Goal: Task Accomplishment & Management: Manage account settings

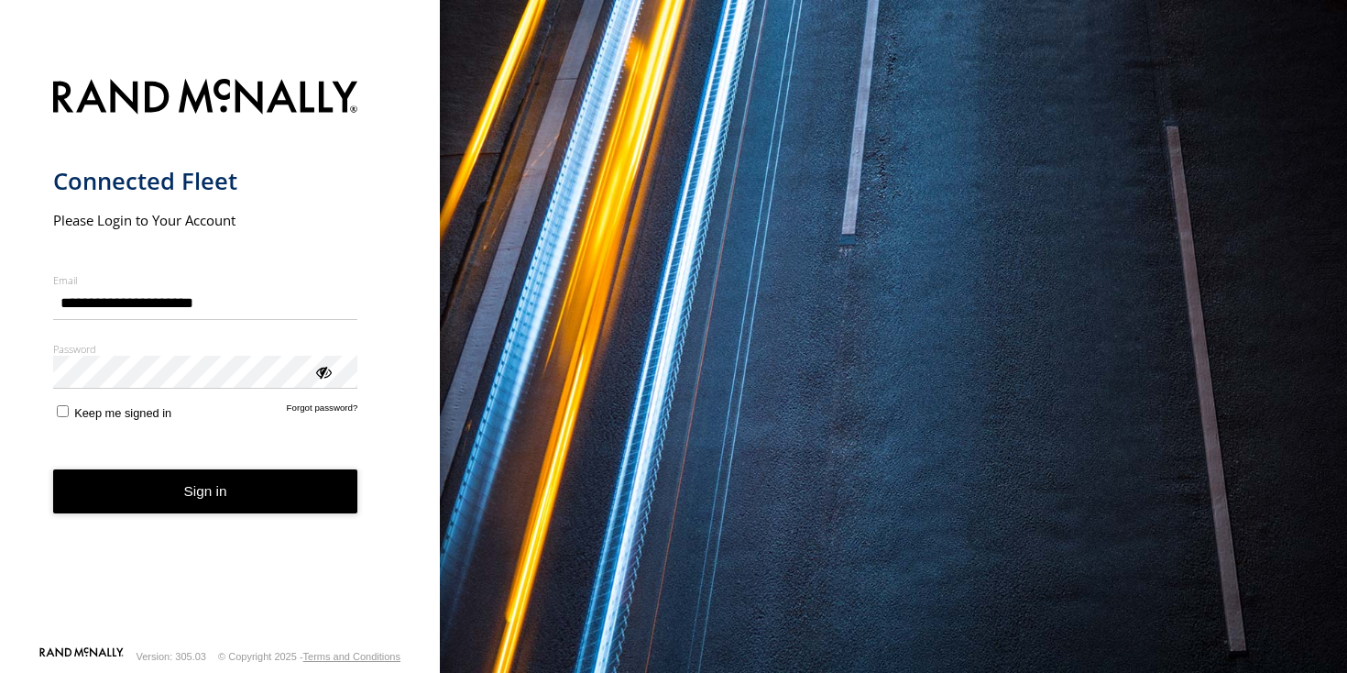
click at [265, 494] on button "Sign in" at bounding box center [205, 491] width 305 height 45
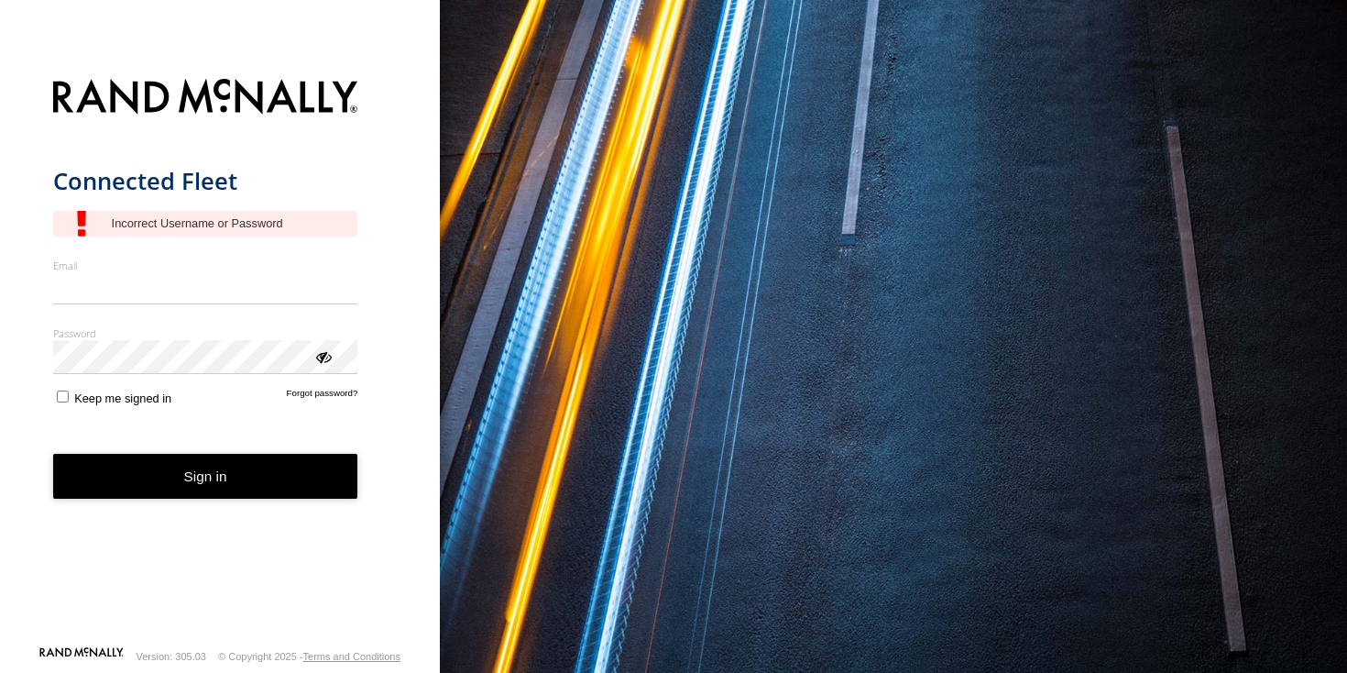
click at [103, 290] on input "Email" at bounding box center [205, 288] width 305 height 33
type input "**********"
click at [219, 465] on button "Sign in" at bounding box center [205, 476] width 305 height 45
click at [219, 488] on button "Sign in" at bounding box center [205, 476] width 305 height 45
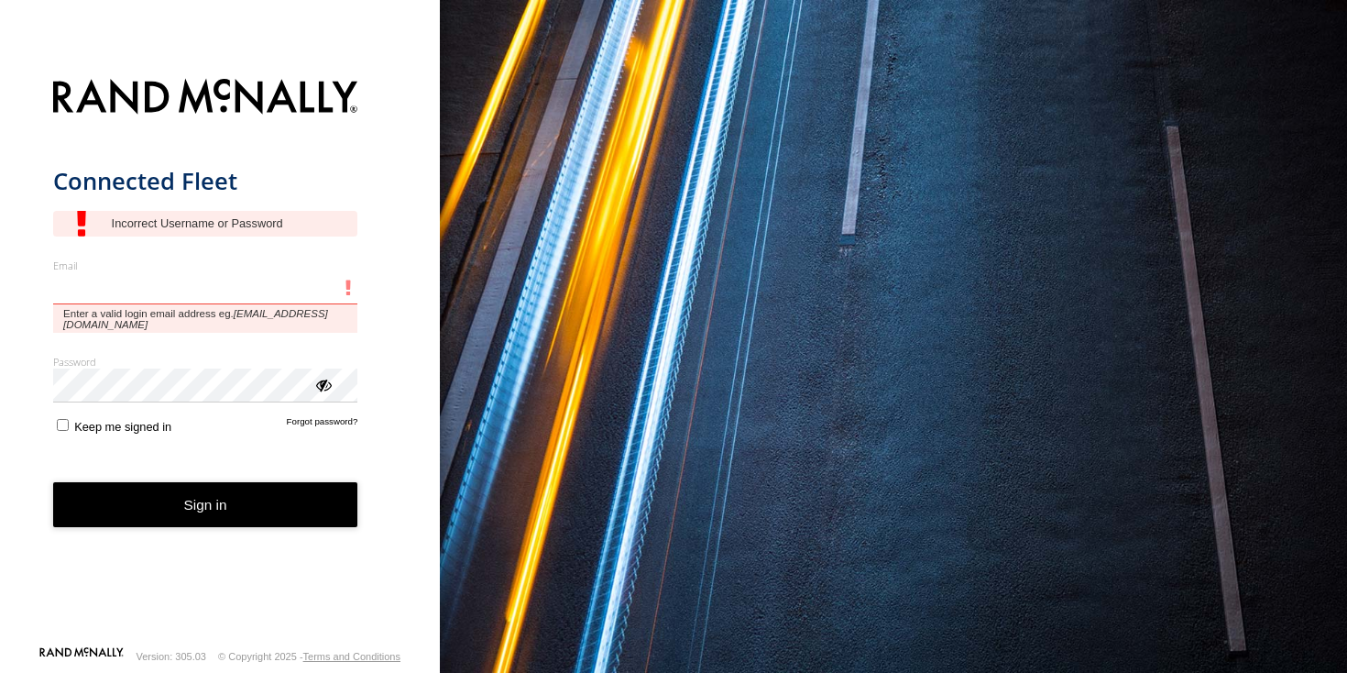
click at [226, 283] on input "Email" at bounding box center [205, 288] width 305 height 33
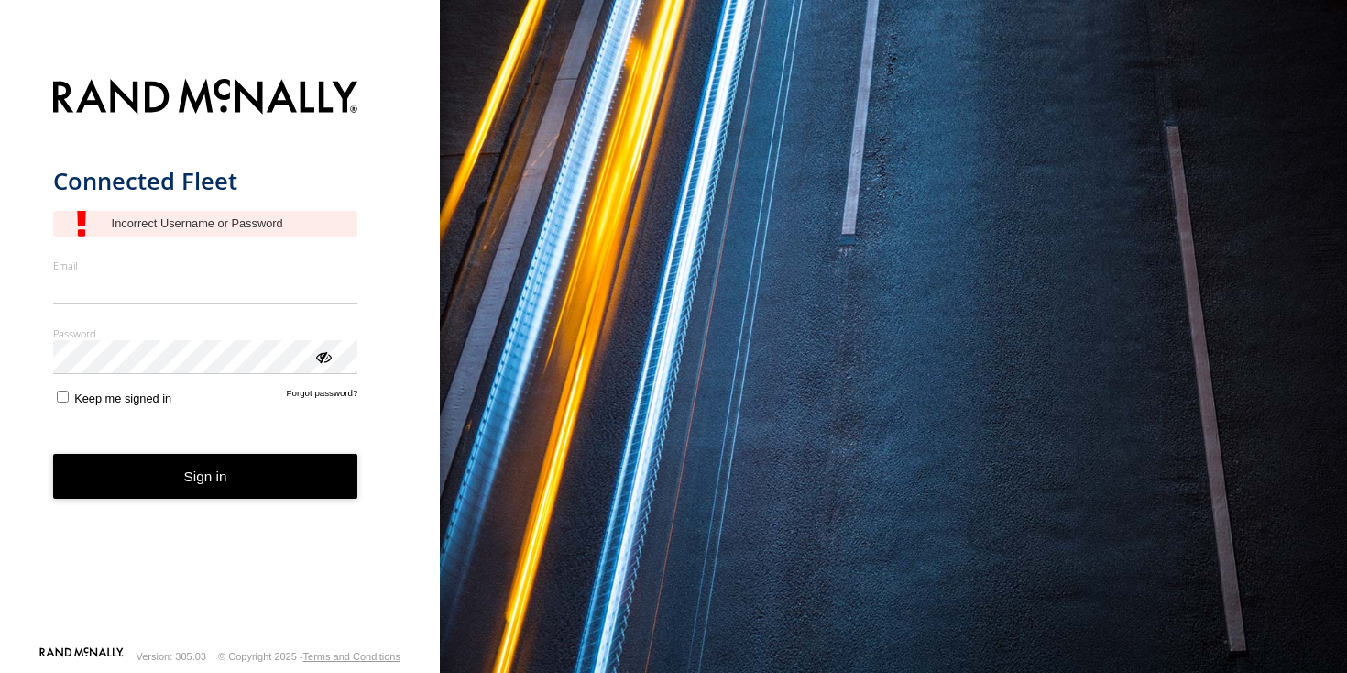
click at [394, 365] on div "Connected Fleet Email Enter a valid login email address eg. me@email.com Passwo…" at bounding box center [220, 336] width 440 height 673
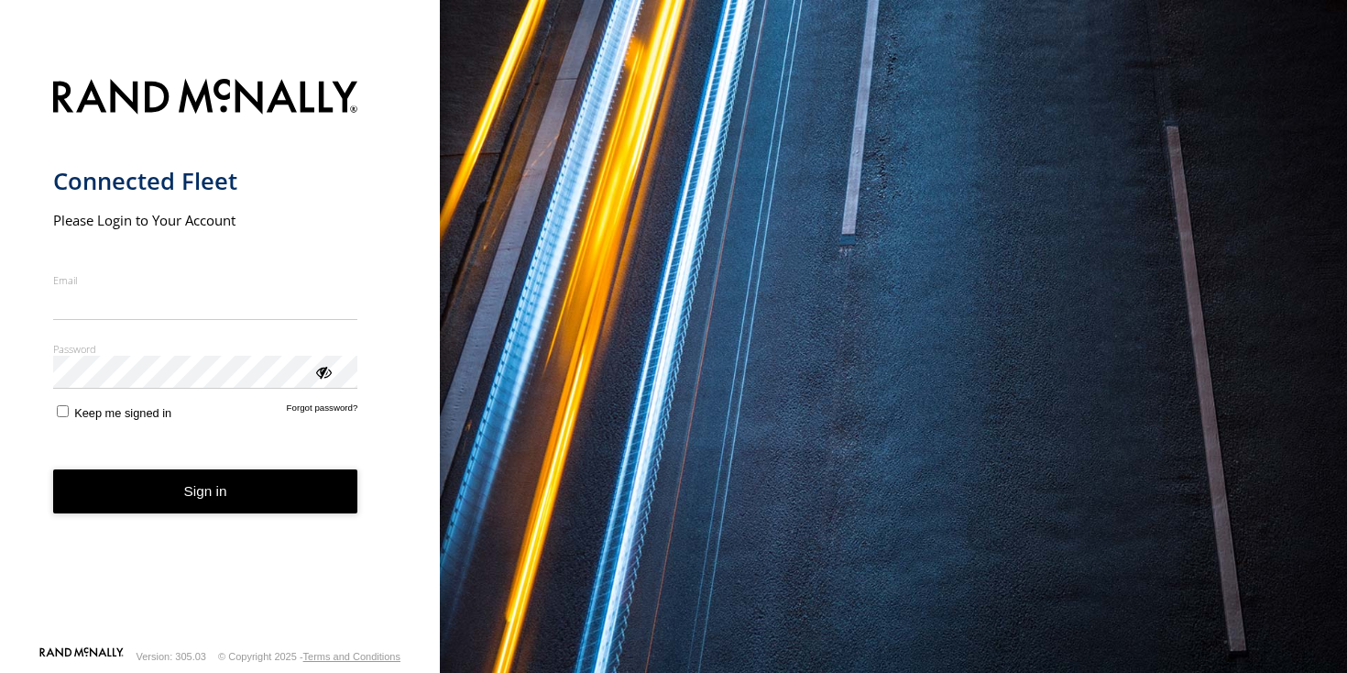
click at [206, 317] on input "Email" at bounding box center [205, 303] width 305 height 33
click at [378, 485] on form "Connected Fleet Please Login to Your Account Email Enter a valid login email ad…" at bounding box center [220, 357] width 335 height 578
click at [324, 401] on form "Connected Fleet Please Login to Your Account Email Enter a valid login email ad…" at bounding box center [220, 357] width 335 height 578
click at [326, 410] on link "Forgot password?" at bounding box center [322, 410] width 71 height 17
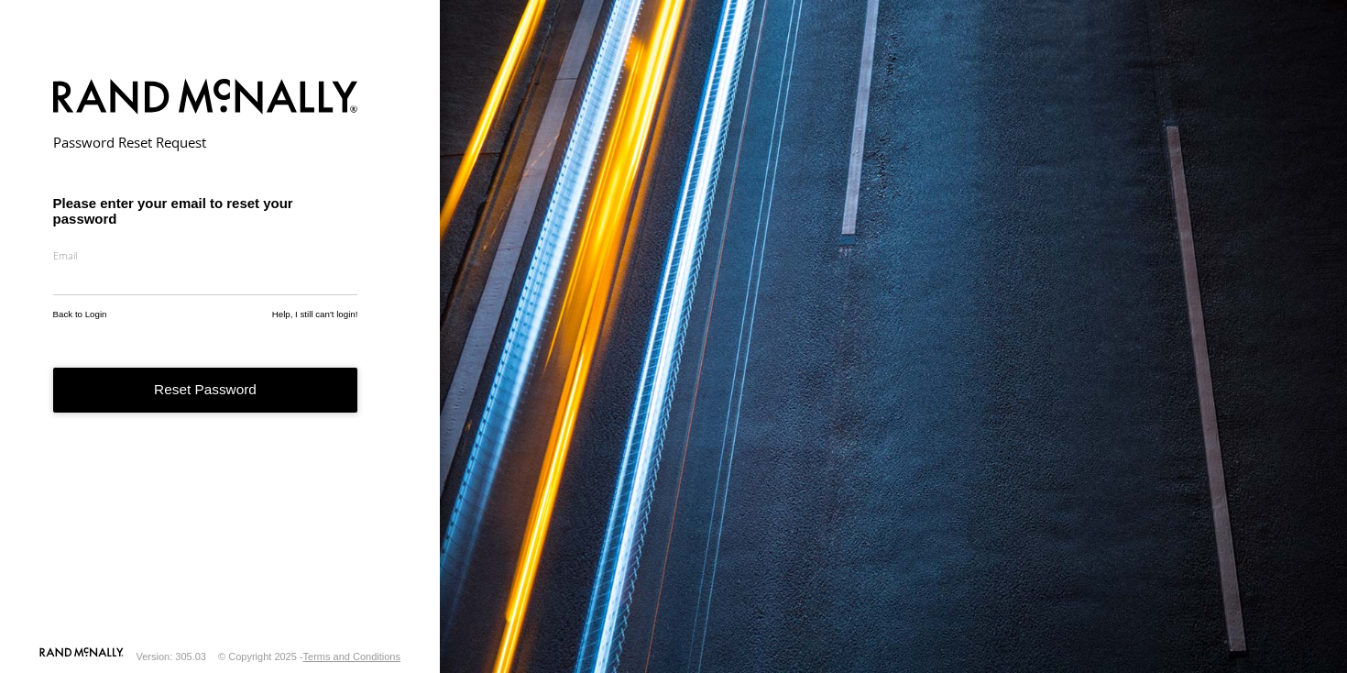
click at [158, 277] on input "email" at bounding box center [205, 278] width 305 height 33
type input "**********"
click at [208, 396] on button "Reset Password" at bounding box center [205, 390] width 305 height 45
